Goal: Task Accomplishment & Management: Complete application form

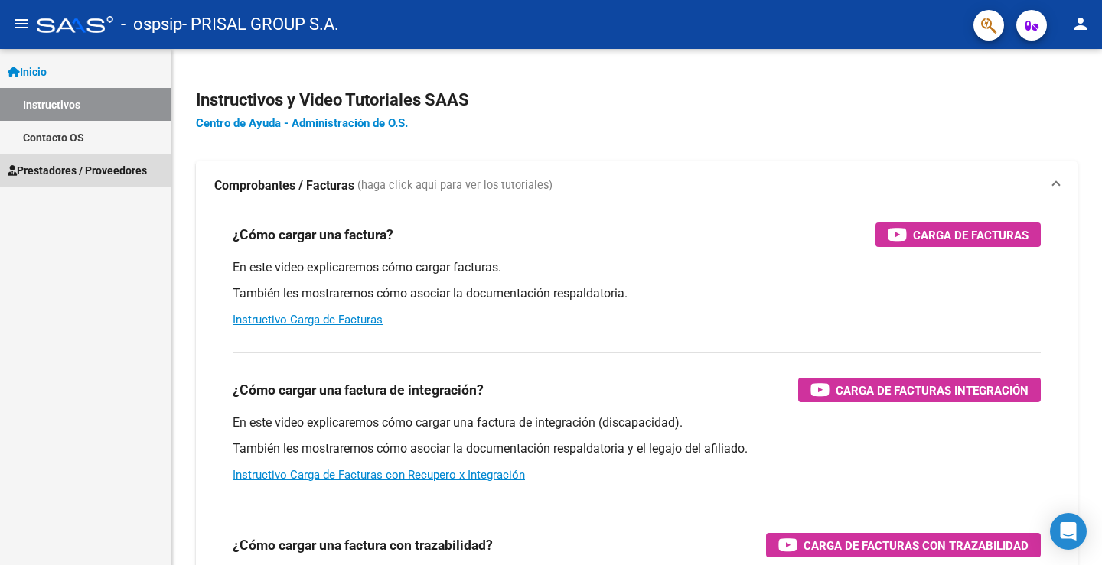
click at [114, 170] on span "Prestadores / Proveedores" at bounding box center [77, 170] width 139 height 17
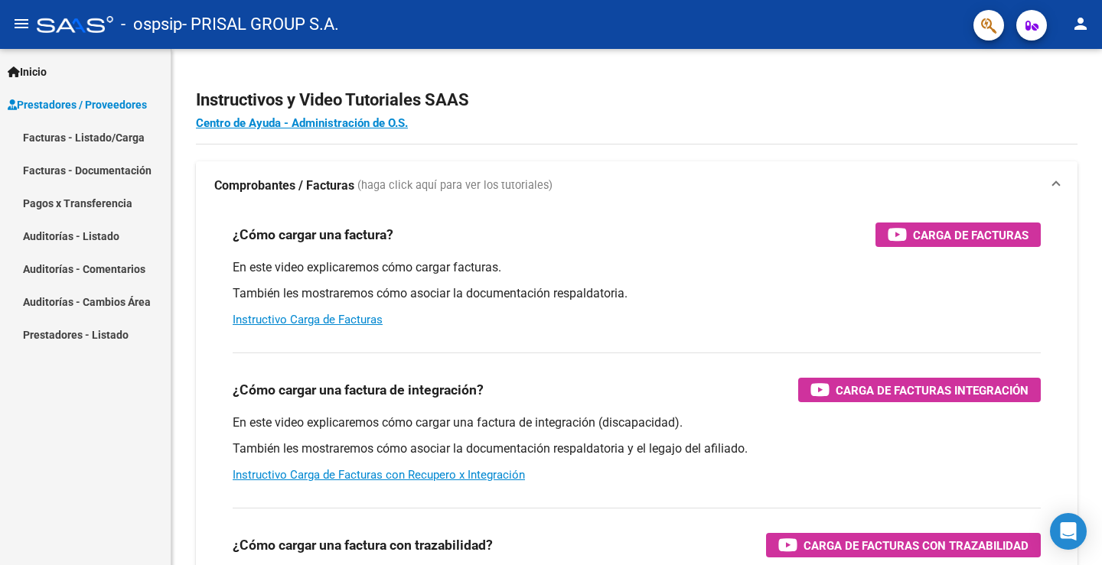
click at [114, 131] on link "Facturas - Listado/Carga" at bounding box center [85, 137] width 171 height 33
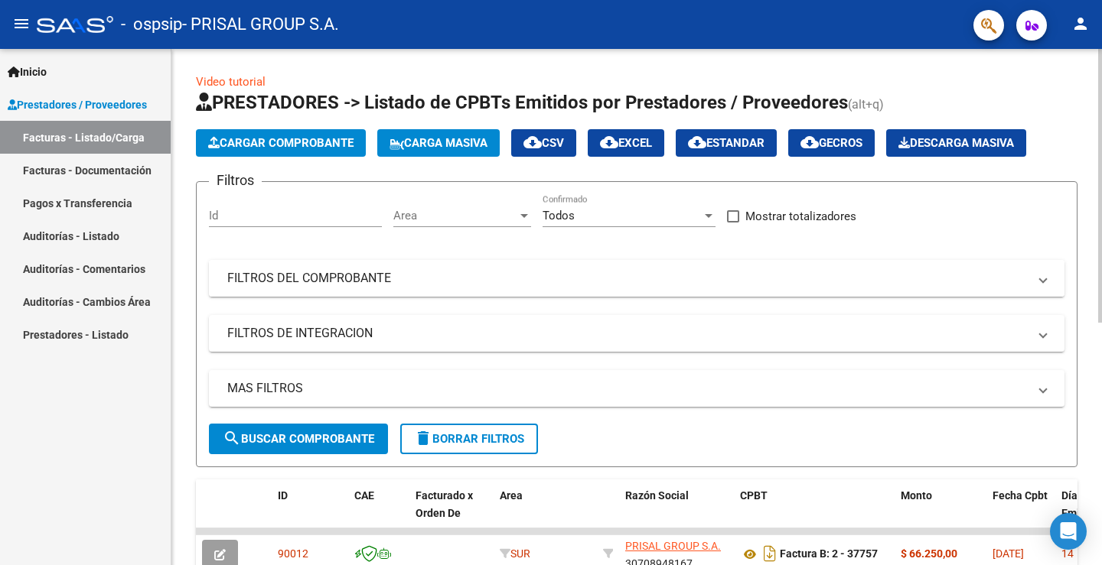
click at [409, 270] on mat-panel-title "FILTROS DEL COMPROBANTE" at bounding box center [627, 278] width 800 height 17
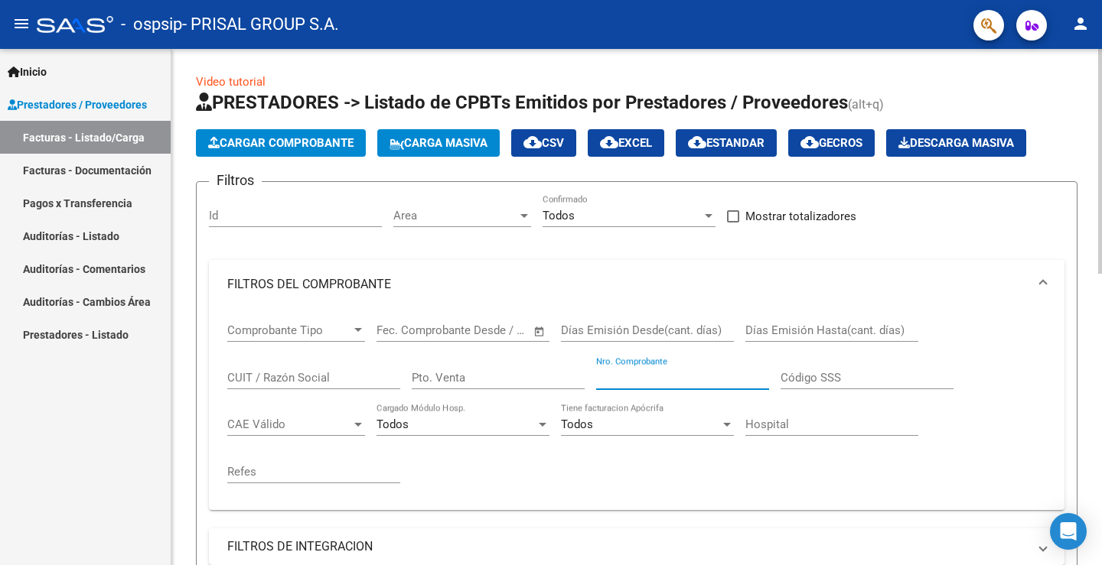
click at [635, 373] on input "Nro. Comprobante" at bounding box center [682, 378] width 173 height 14
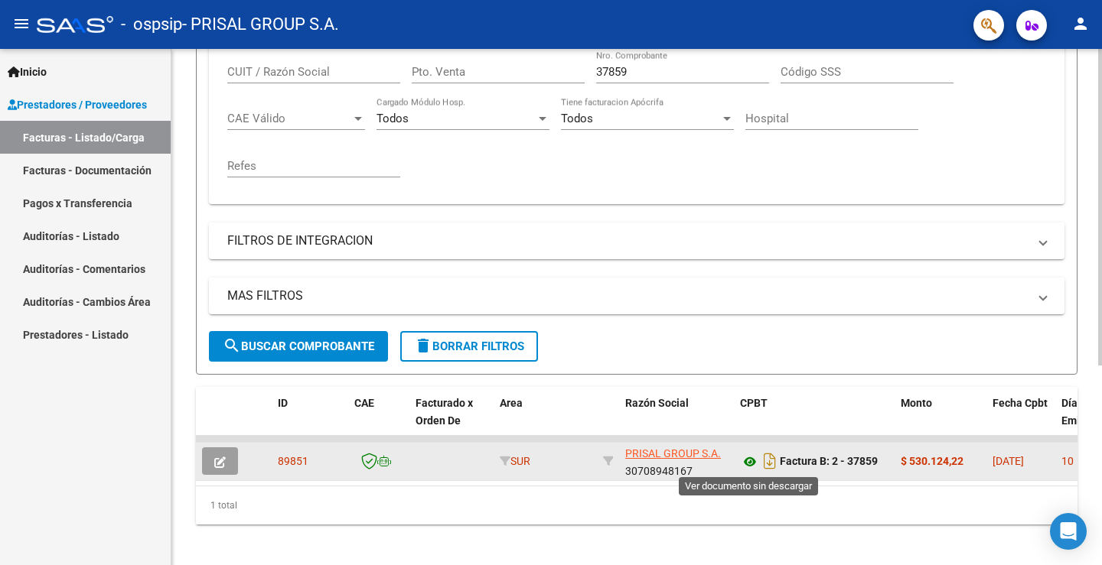
click at [750, 462] on icon at bounding box center [750, 462] width 20 height 18
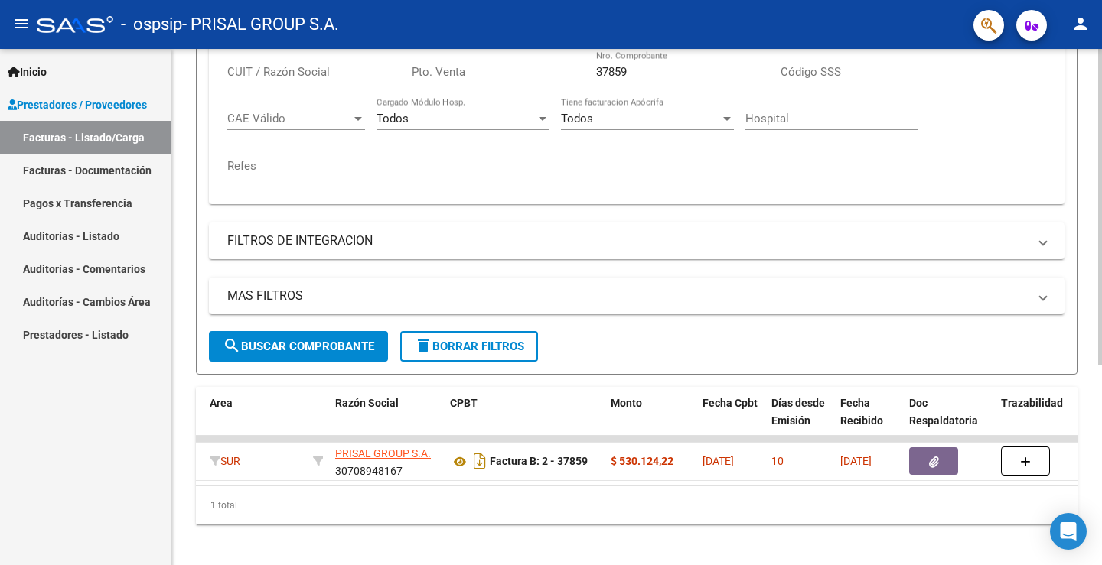
scroll to position [0, 0]
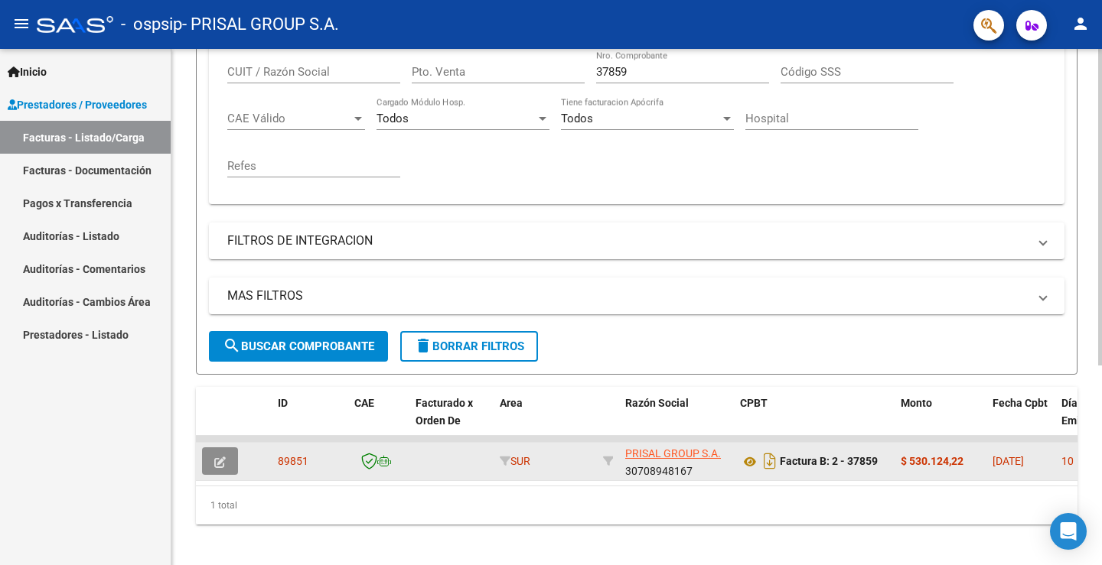
click at [224, 451] on button "button" at bounding box center [220, 462] width 36 height 28
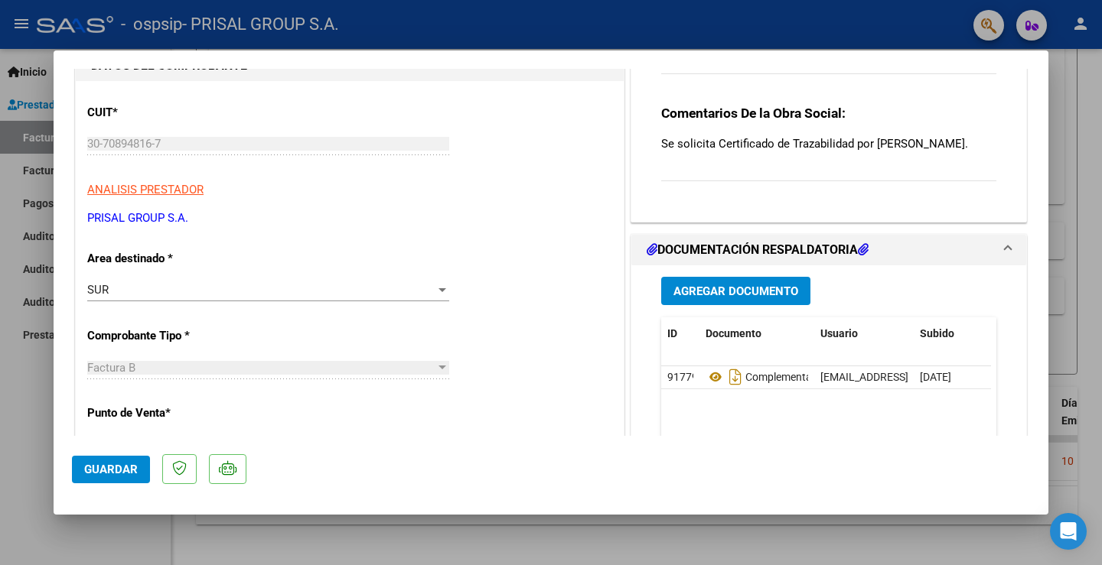
scroll to position [230, 0]
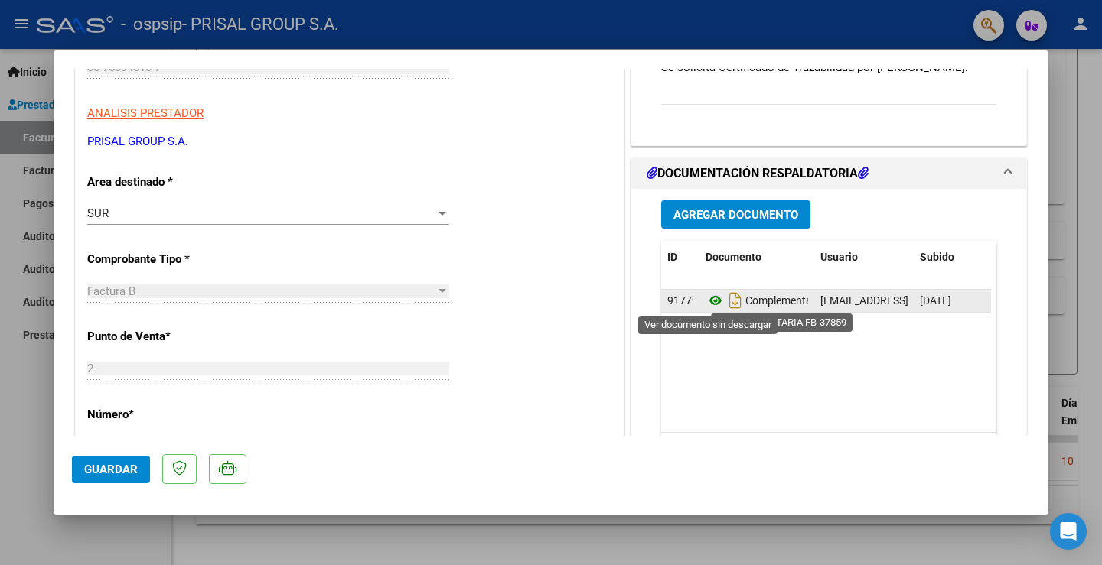
click at [706, 301] on icon at bounding box center [715, 300] width 20 height 18
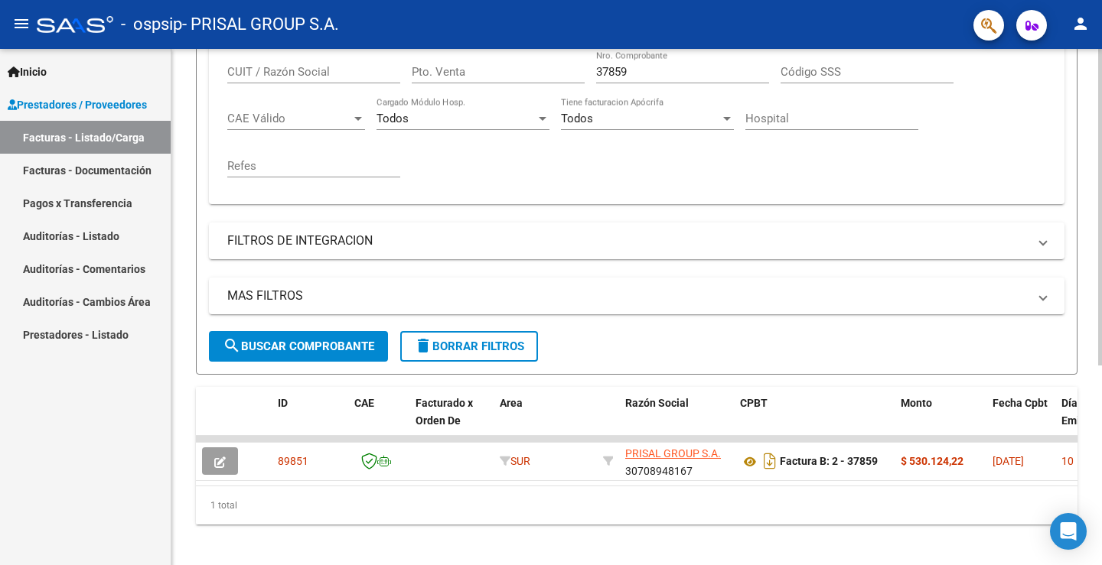
scroll to position [77, 0]
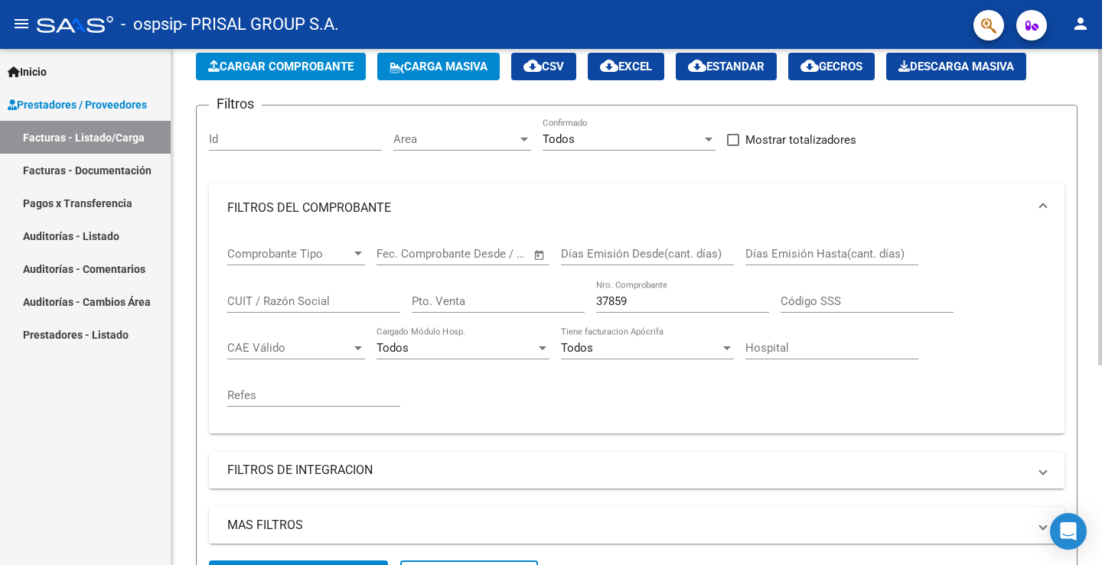
drag, startPoint x: 646, startPoint y: 301, endPoint x: 413, endPoint y: 299, distance: 233.3
click at [413, 299] on div "Comprobante Tipo Comprobante Tipo Fecha inicio – Fecha fin Fec. Comprobante Des…" at bounding box center [636, 327] width 819 height 189
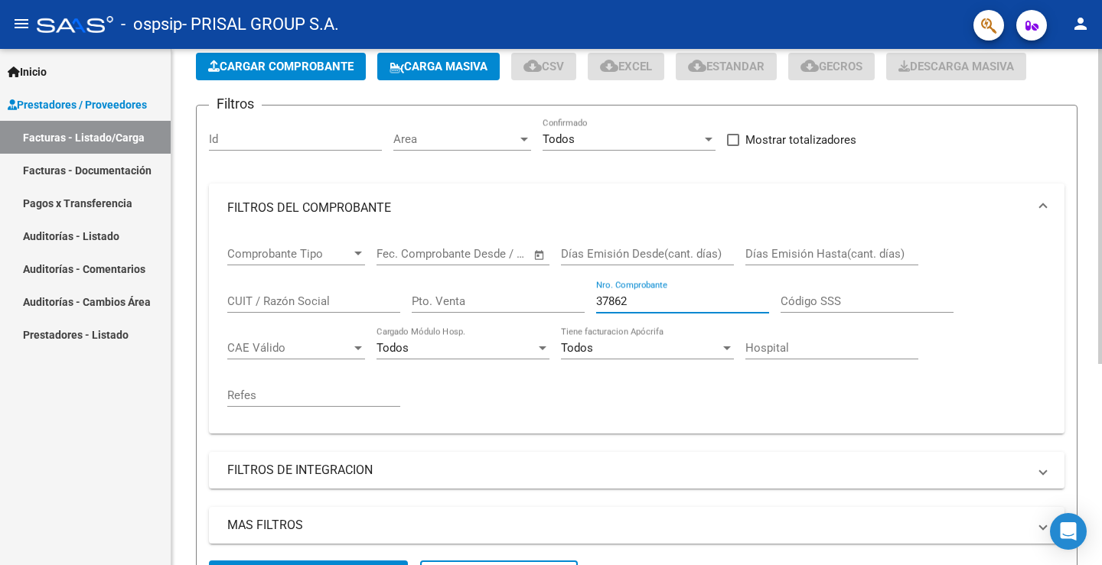
scroll to position [326, 0]
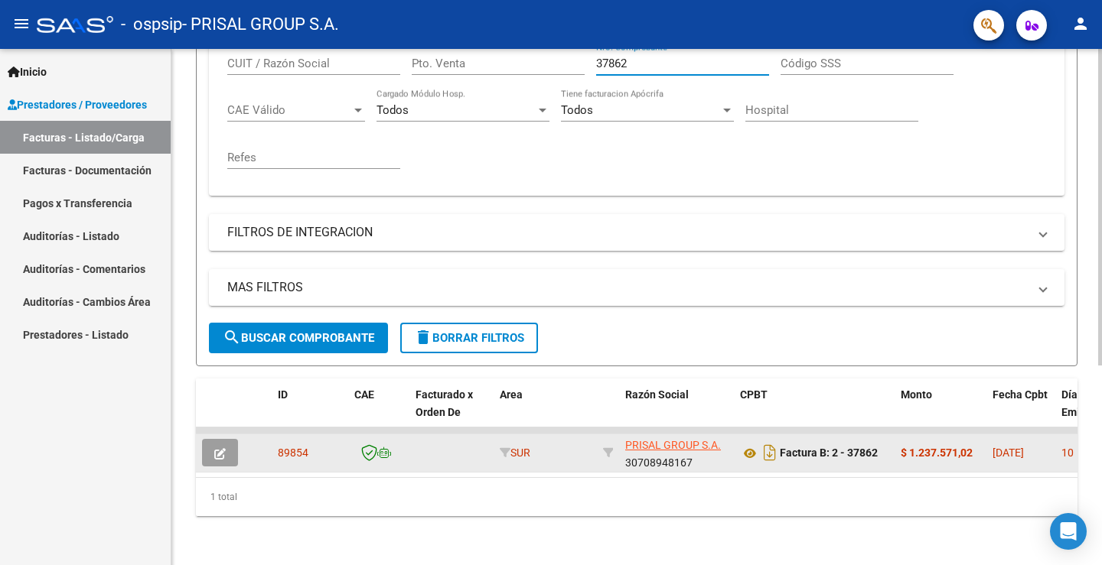
type input "37862"
click at [219, 448] on icon "button" at bounding box center [219, 453] width 11 height 11
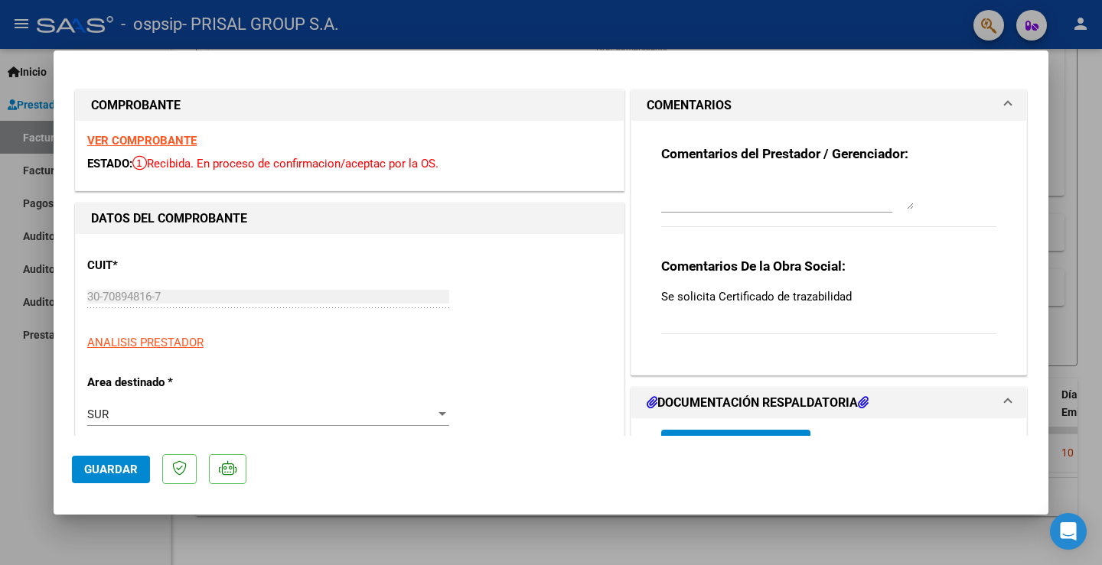
scroll to position [335, 0]
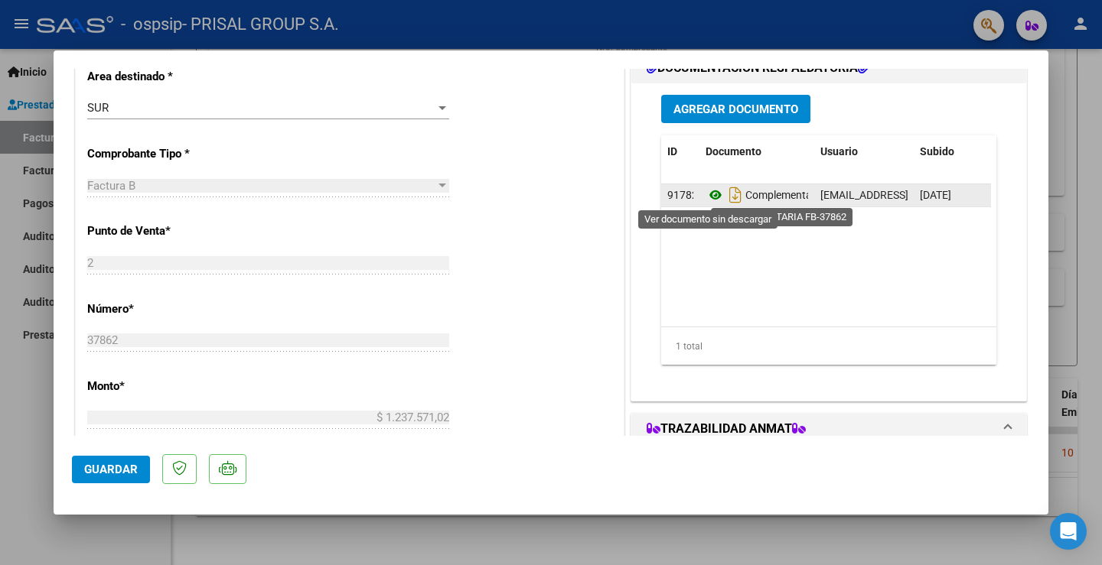
click at [705, 197] on icon at bounding box center [715, 195] width 20 height 18
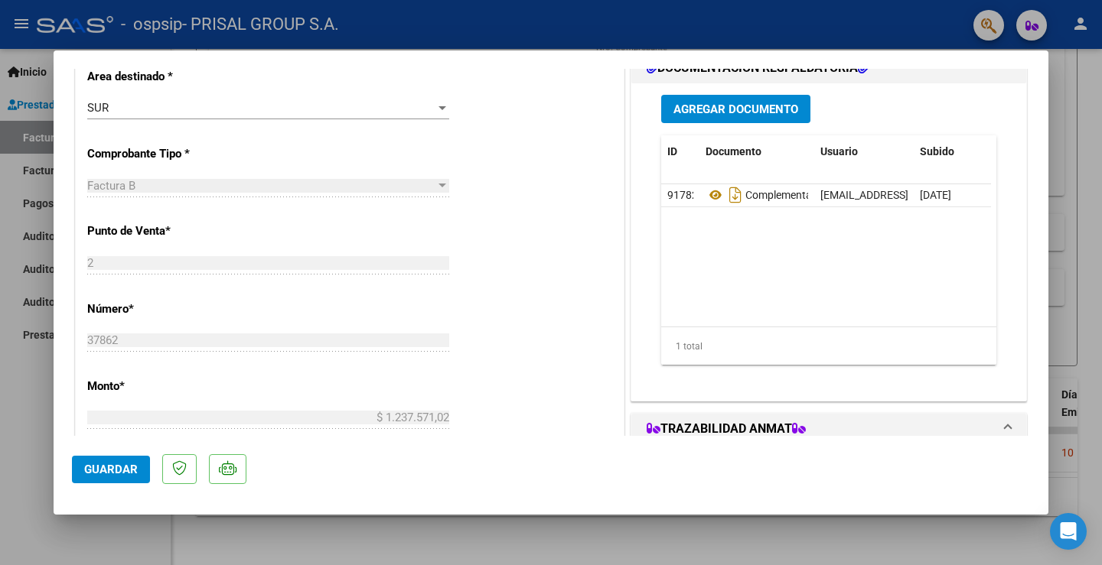
scroll to position [182, 0]
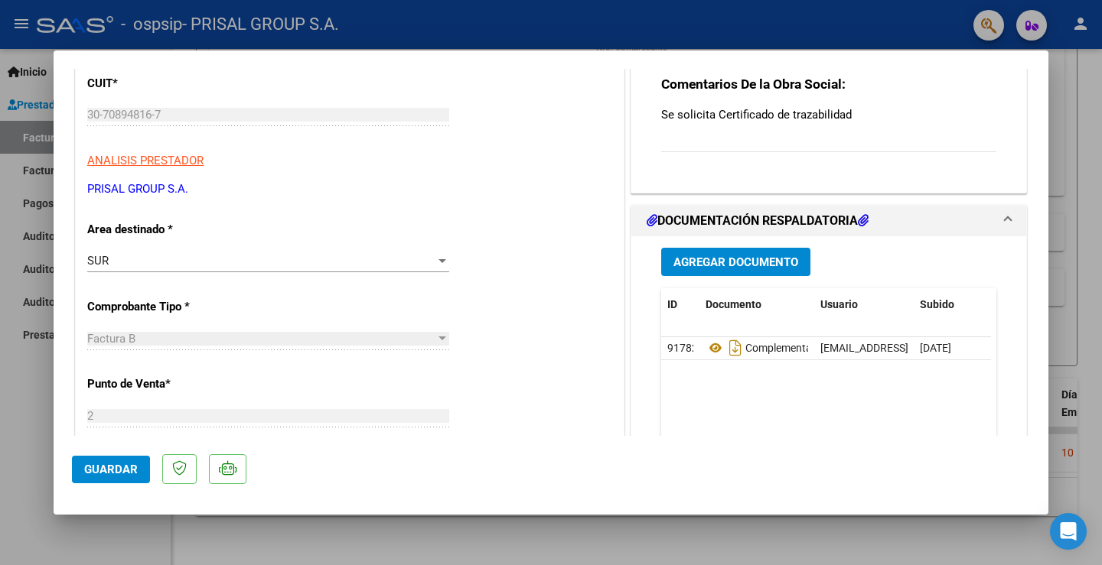
click at [705, 262] on span "Agregar Documento" at bounding box center [735, 263] width 125 height 14
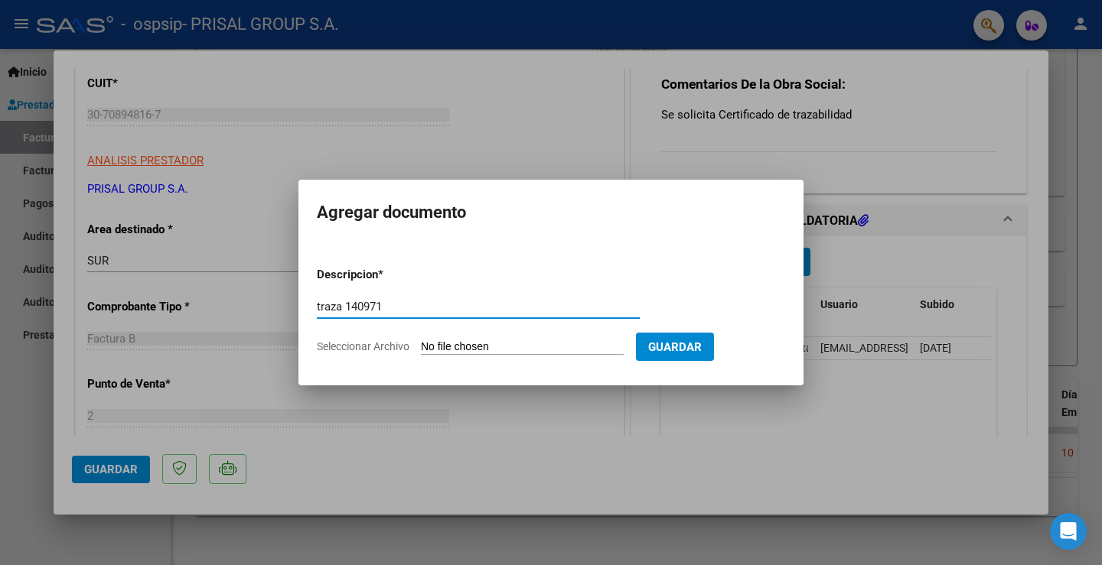
type input "traza 140971"
click at [546, 347] on input "Seleccionar Archivo" at bounding box center [522, 347] width 203 height 15
type input "C:\fakepath\Comprobante de Dispensacion (9).pdf"
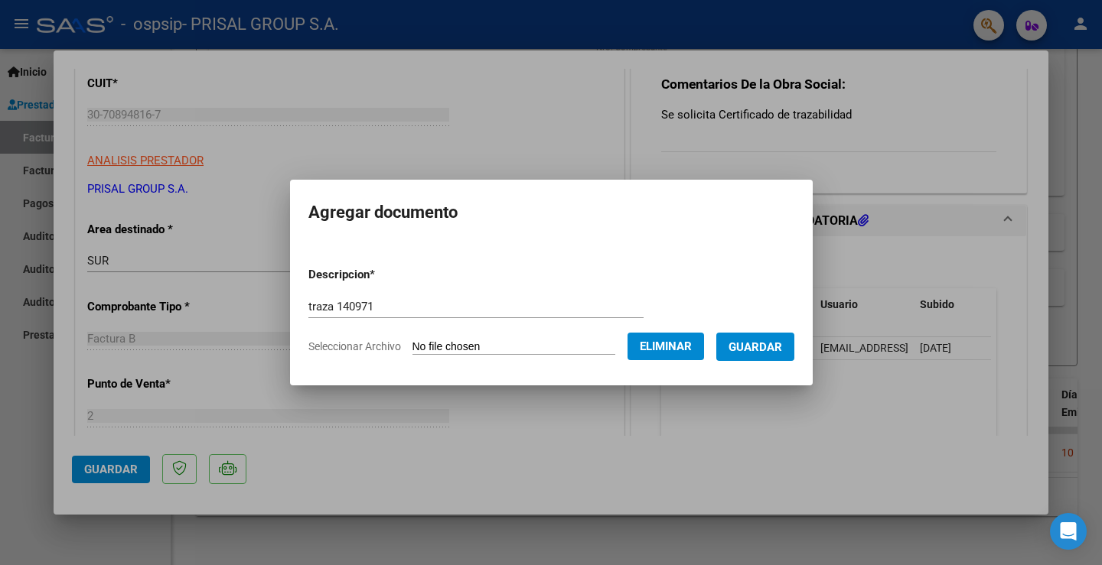
click at [780, 346] on span "Guardar" at bounding box center [755, 347] width 54 height 14
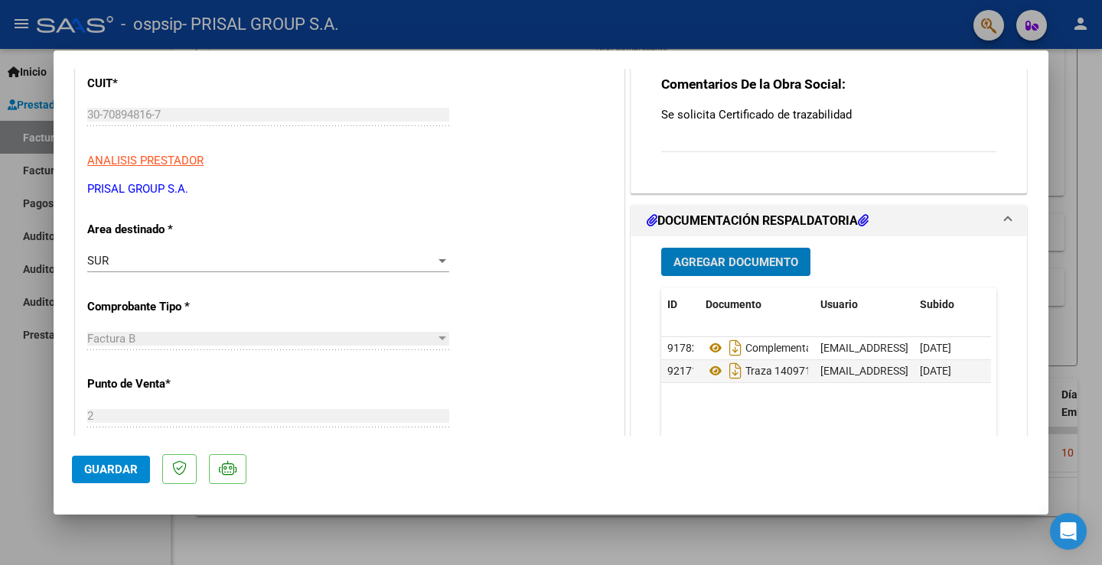
click at [112, 467] on span "Guardar" at bounding box center [111, 470] width 54 height 14
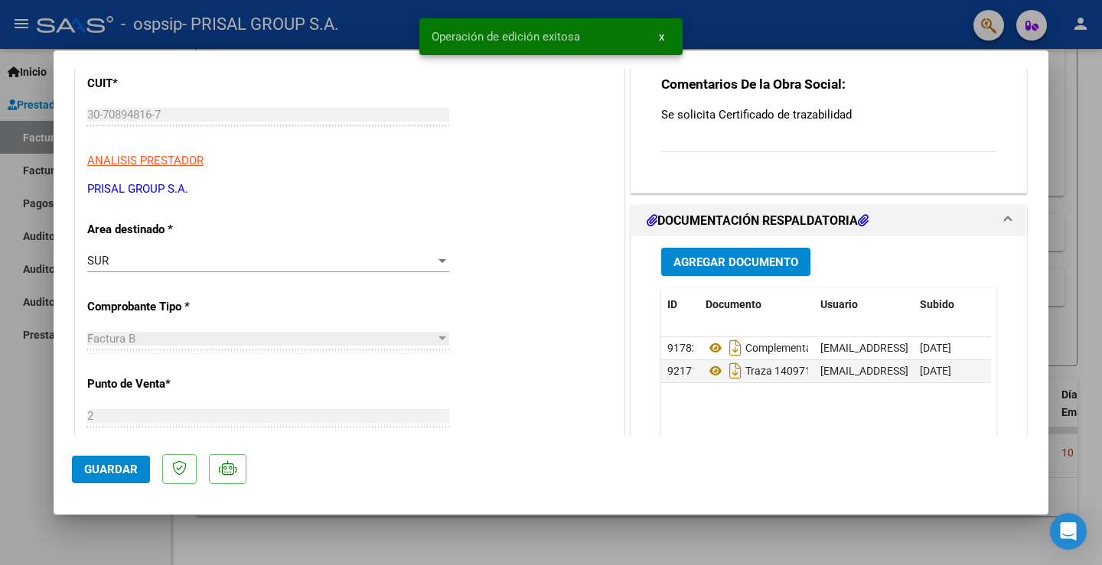
click at [35, 460] on div at bounding box center [551, 282] width 1102 height 565
type input "$ 0,00"
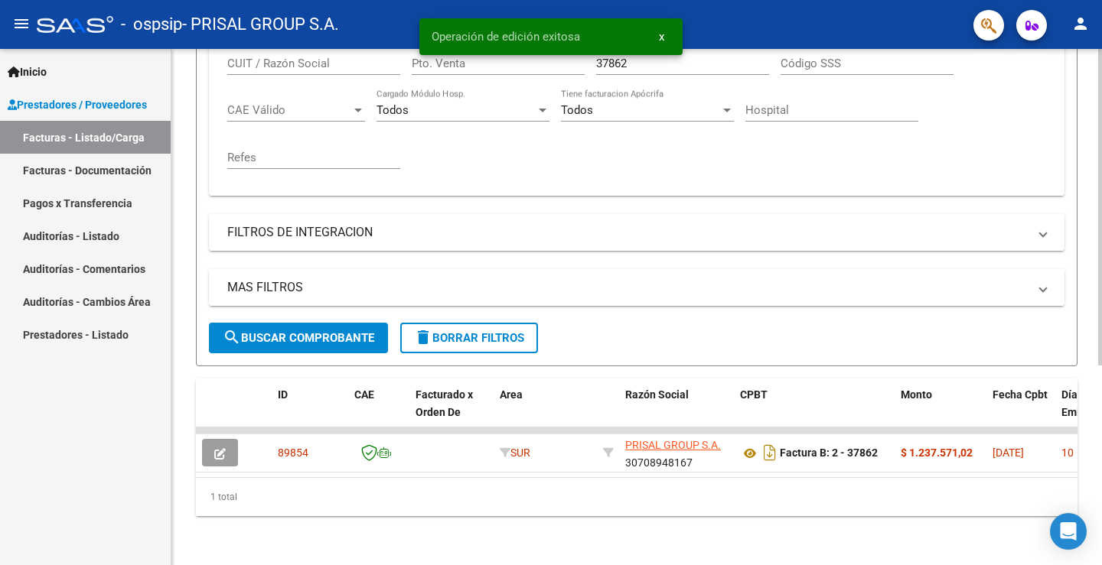
scroll to position [0, 0]
